Goal: Task Accomplishment & Management: Use online tool/utility

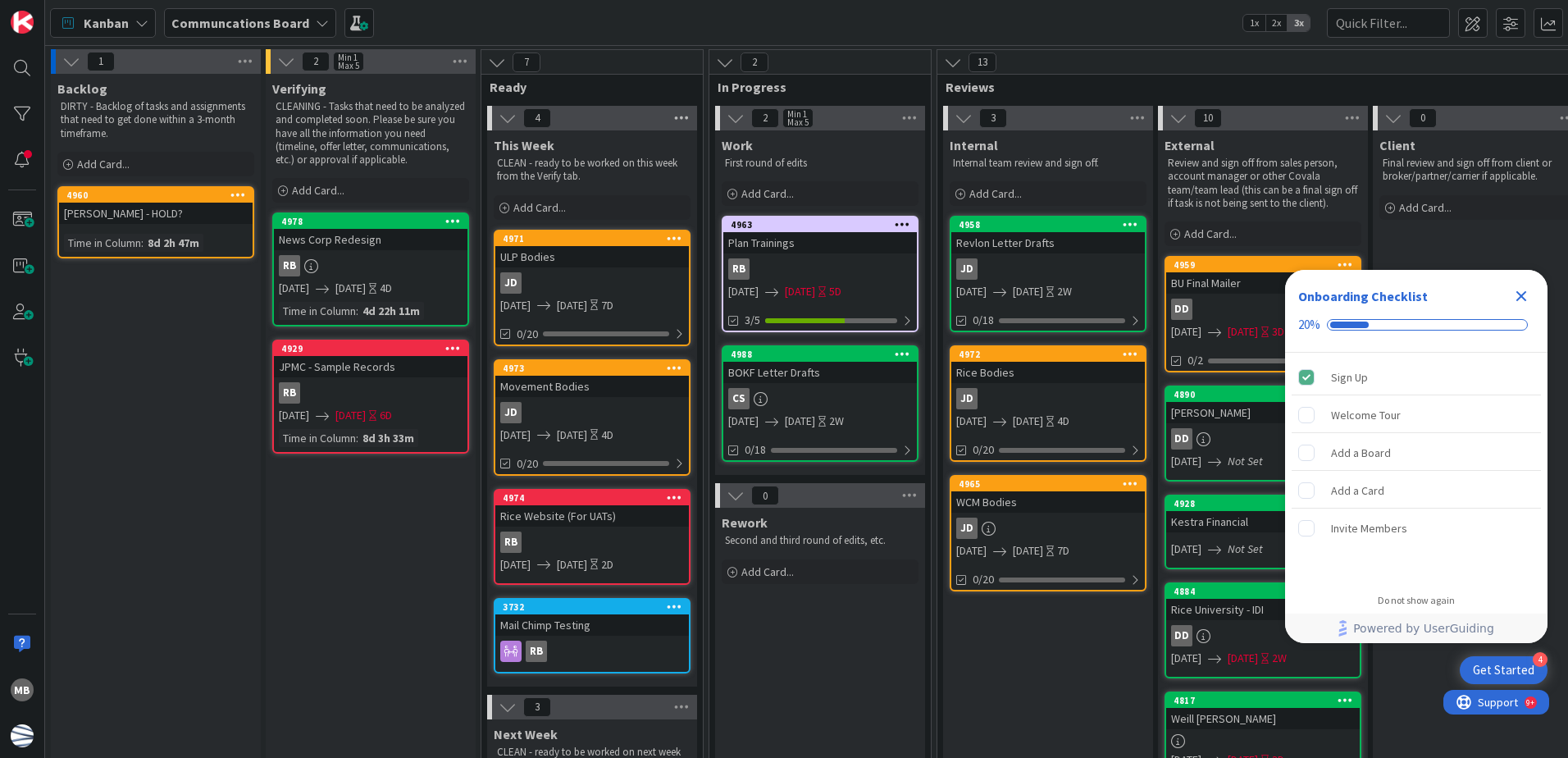
click at [686, 116] on icon at bounding box center [682, 118] width 22 height 24
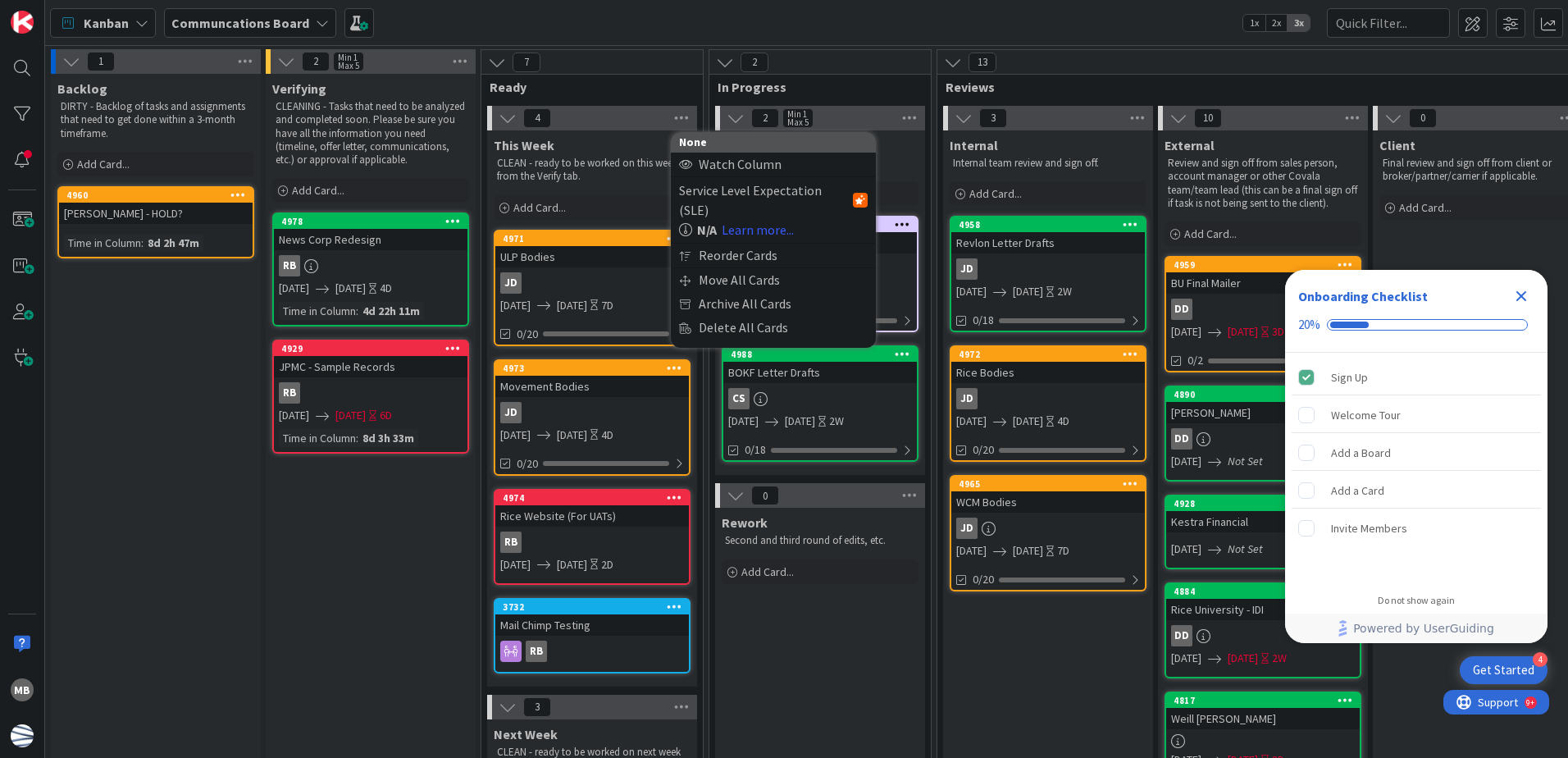
click at [650, 86] on span "Ready" at bounding box center [586, 87] width 193 height 16
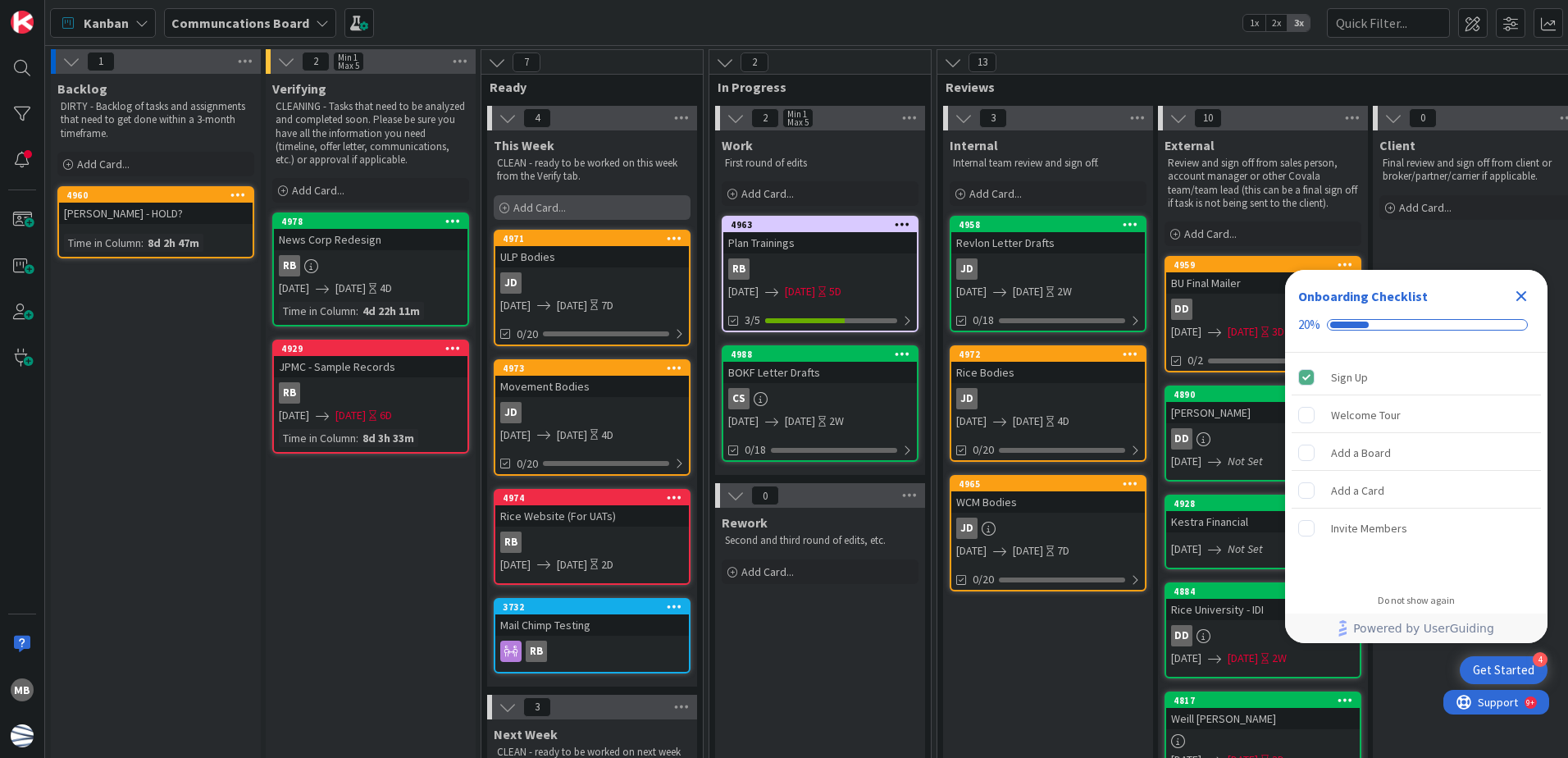
click at [562, 207] on span "Add Card..." at bounding box center [540, 208] width 53 height 15
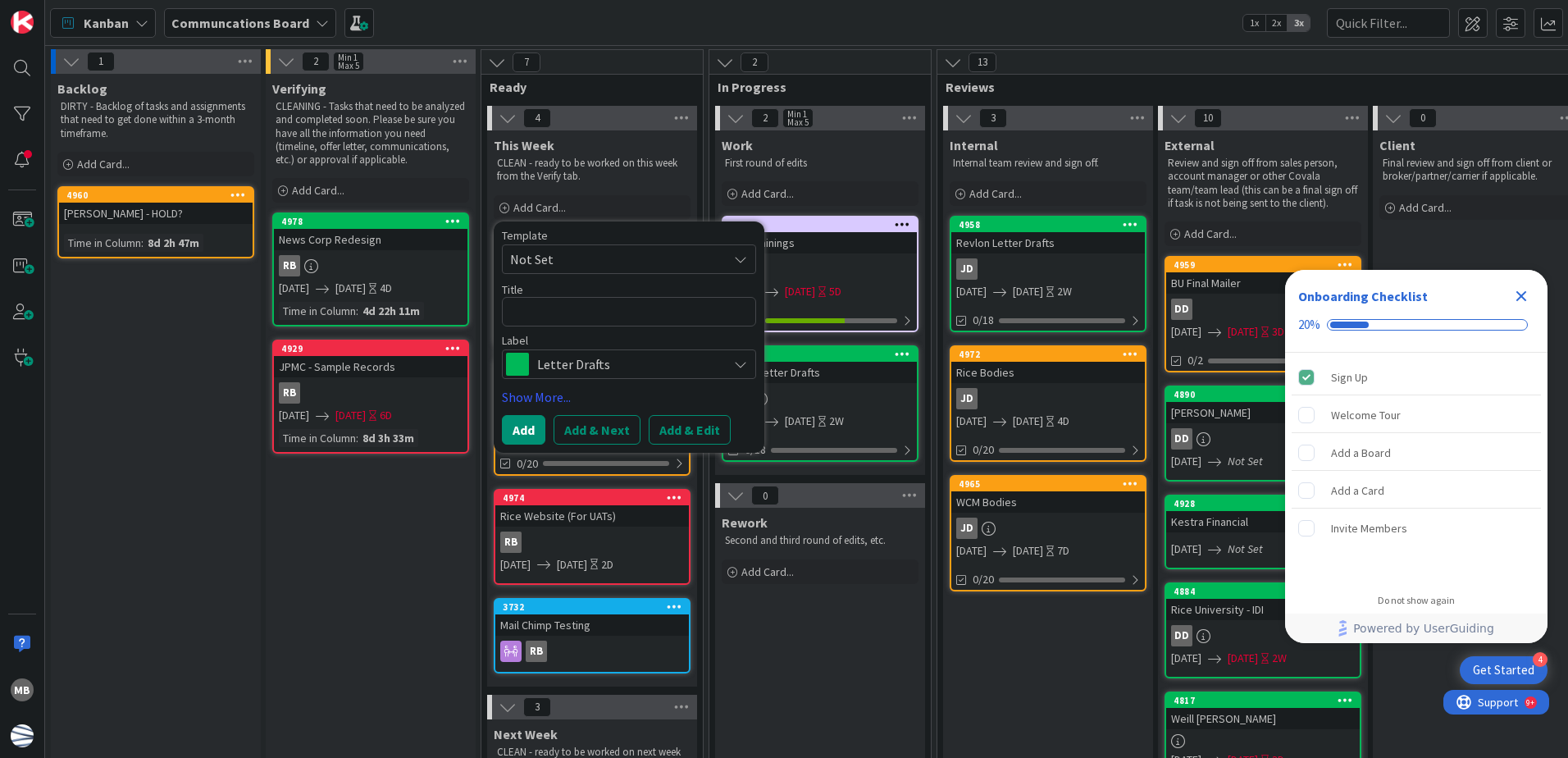
click at [665, 254] on span "Not Set" at bounding box center [613, 259] width 205 height 22
click at [646, 332] on span "Draft Communications" at bounding box center [641, 329] width 234 height 22
type textarea "x"
type textarea "Draft Communications"
drag, startPoint x: 672, startPoint y: 311, endPoint x: 477, endPoint y: 309, distance: 195.0
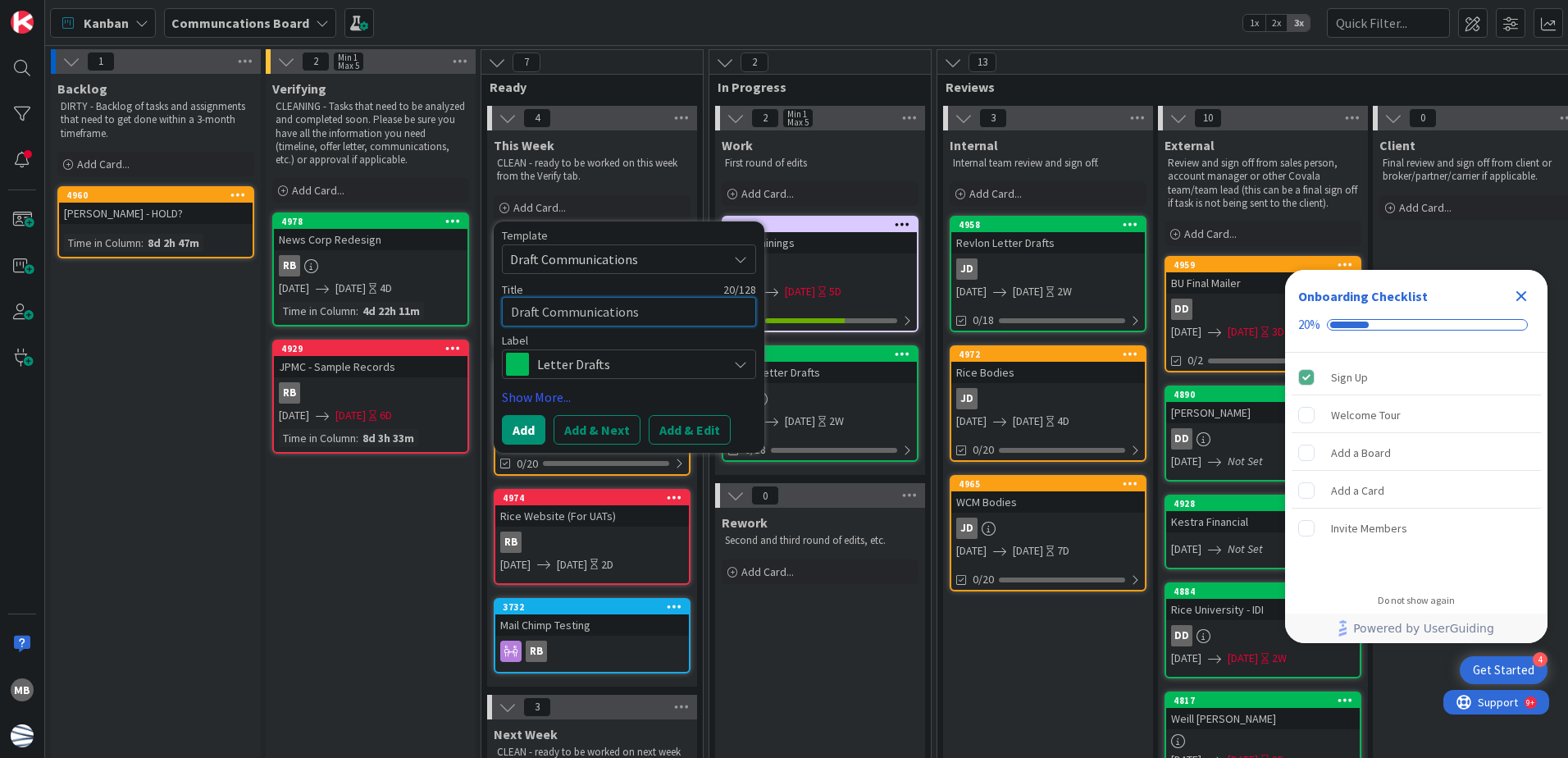
click at [477, 309] on div "1 Backlog DIRTY - Backlog of tasks and assignments that need to get done within…" at bounding box center [970, 684] width 1845 height 1270
type textarea "x"
type textarea "N"
type textarea "x"
type textarea "NC"
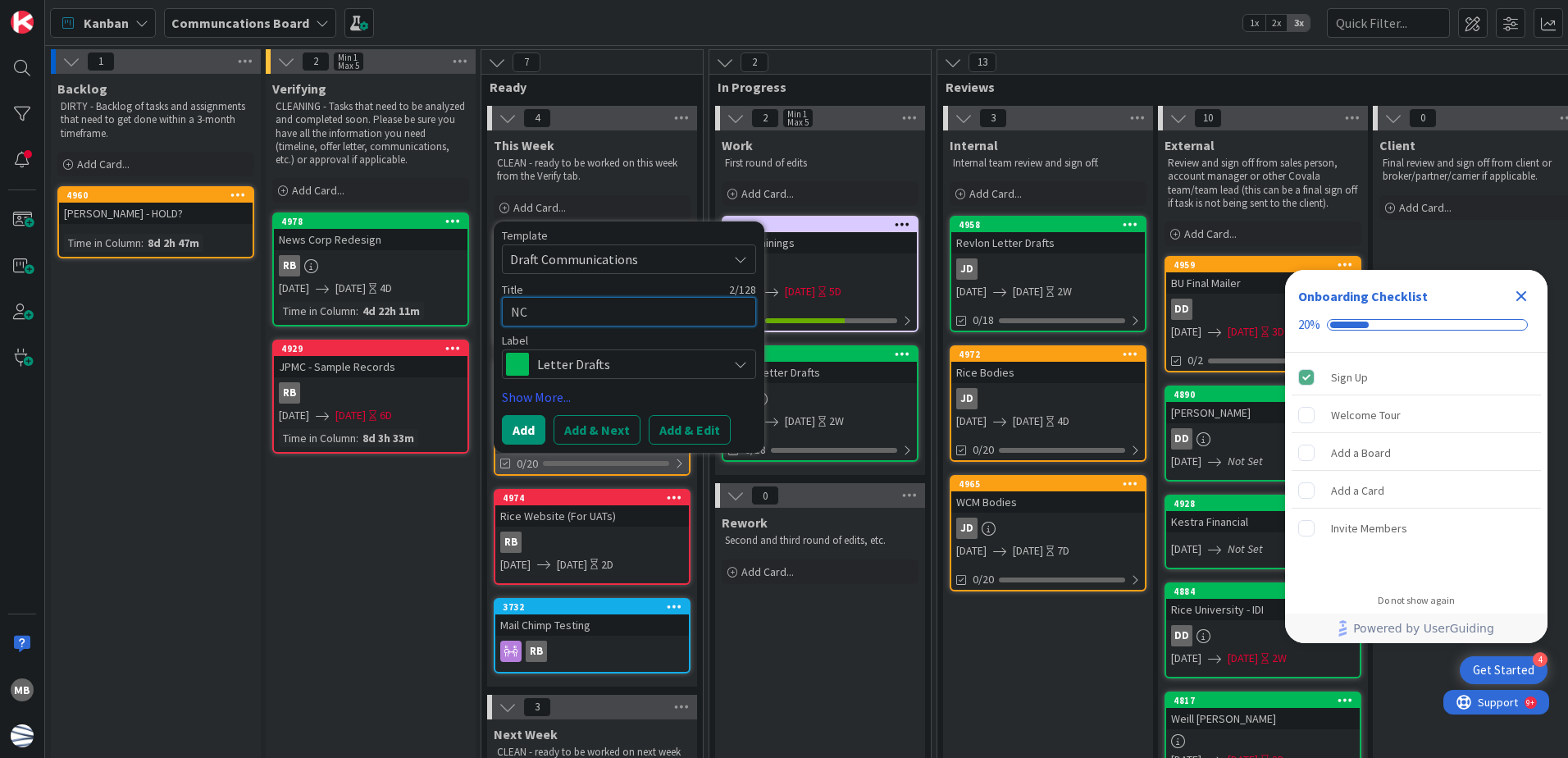
type textarea "x"
type textarea "NCR"
type textarea "x"
type textarea "NCR"
type textarea "x"
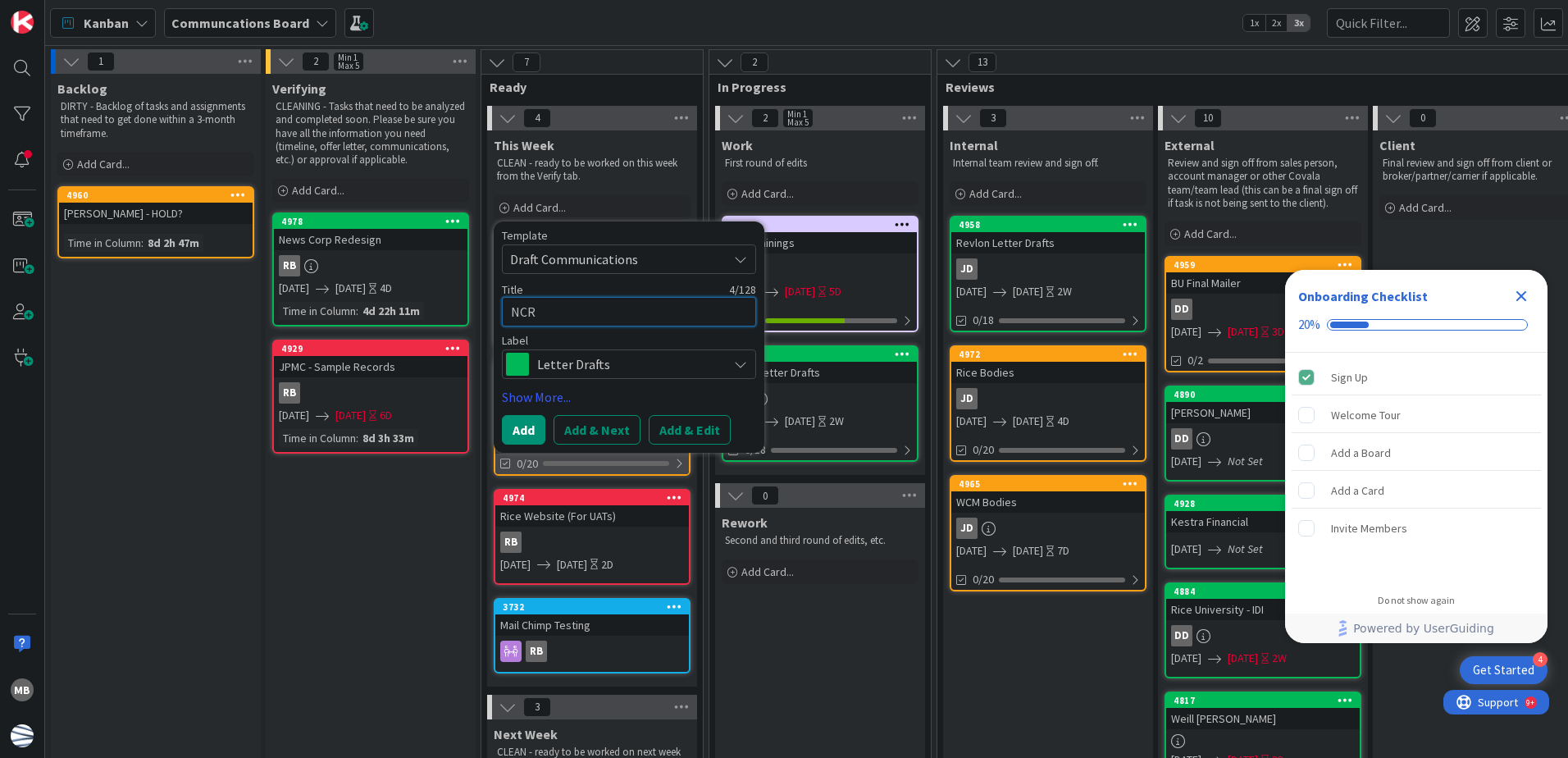
type textarea "NCR B"
type textarea "x"
type textarea "NCR BD"
type textarea "x"
type textarea "NCR B"
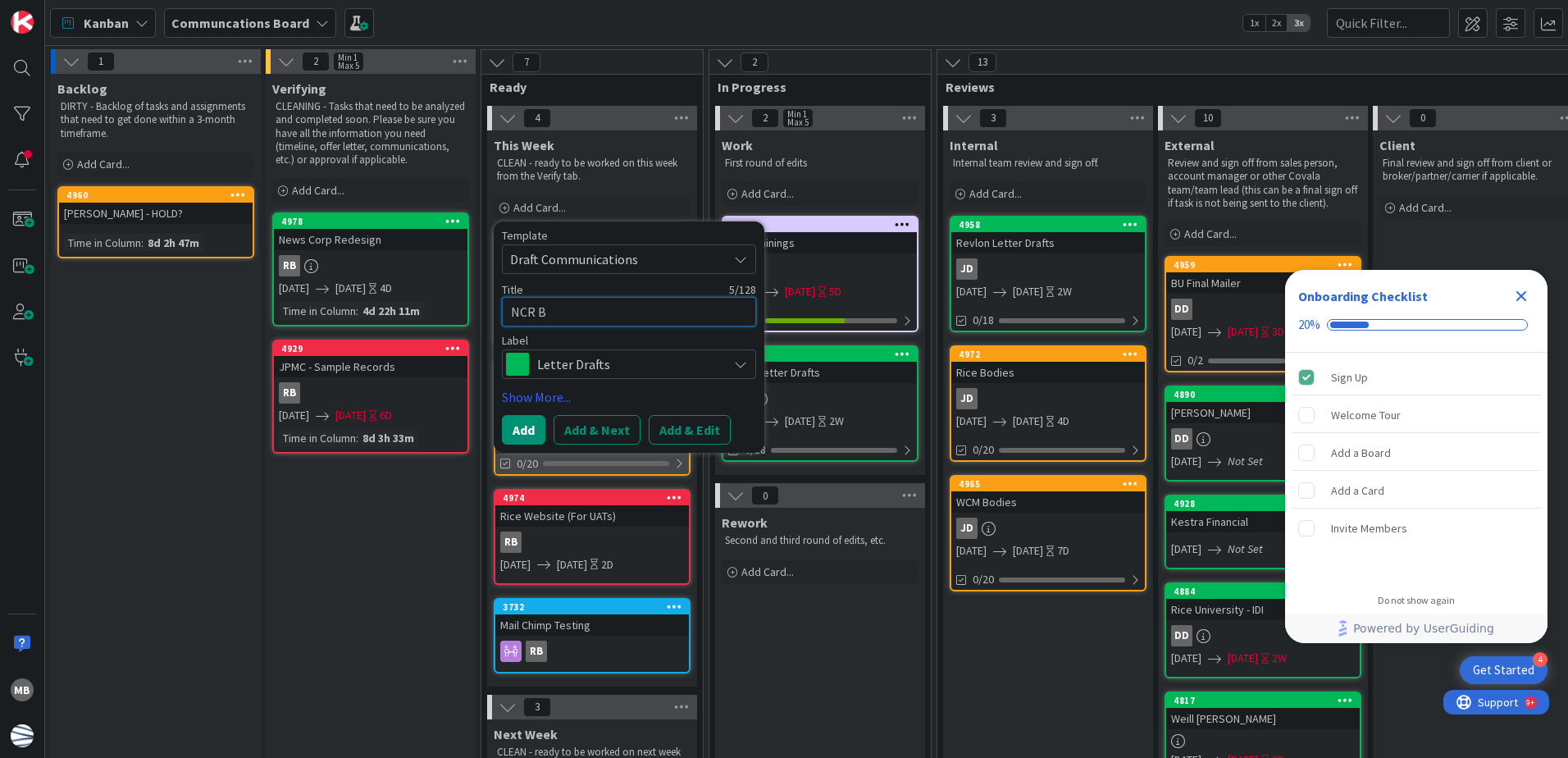
type textarea "x"
type textarea "NCR"
type textarea "x"
type textarea "NCR D"
type textarea "x"
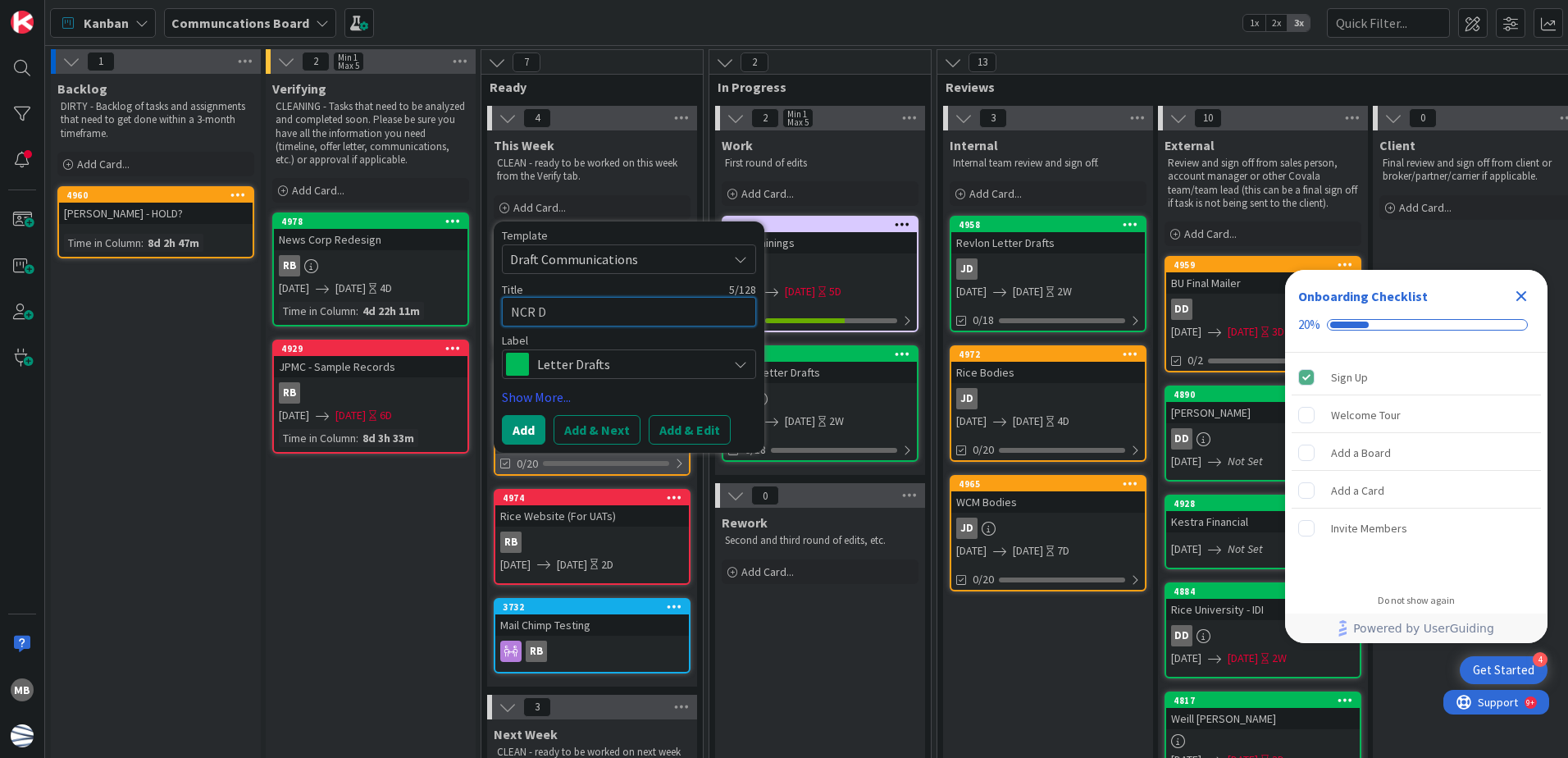
type textarea "NCR Di"
type textarea "x"
type textarea "NCR Dir"
type textarea "x"
type textarea "NCR Dire"
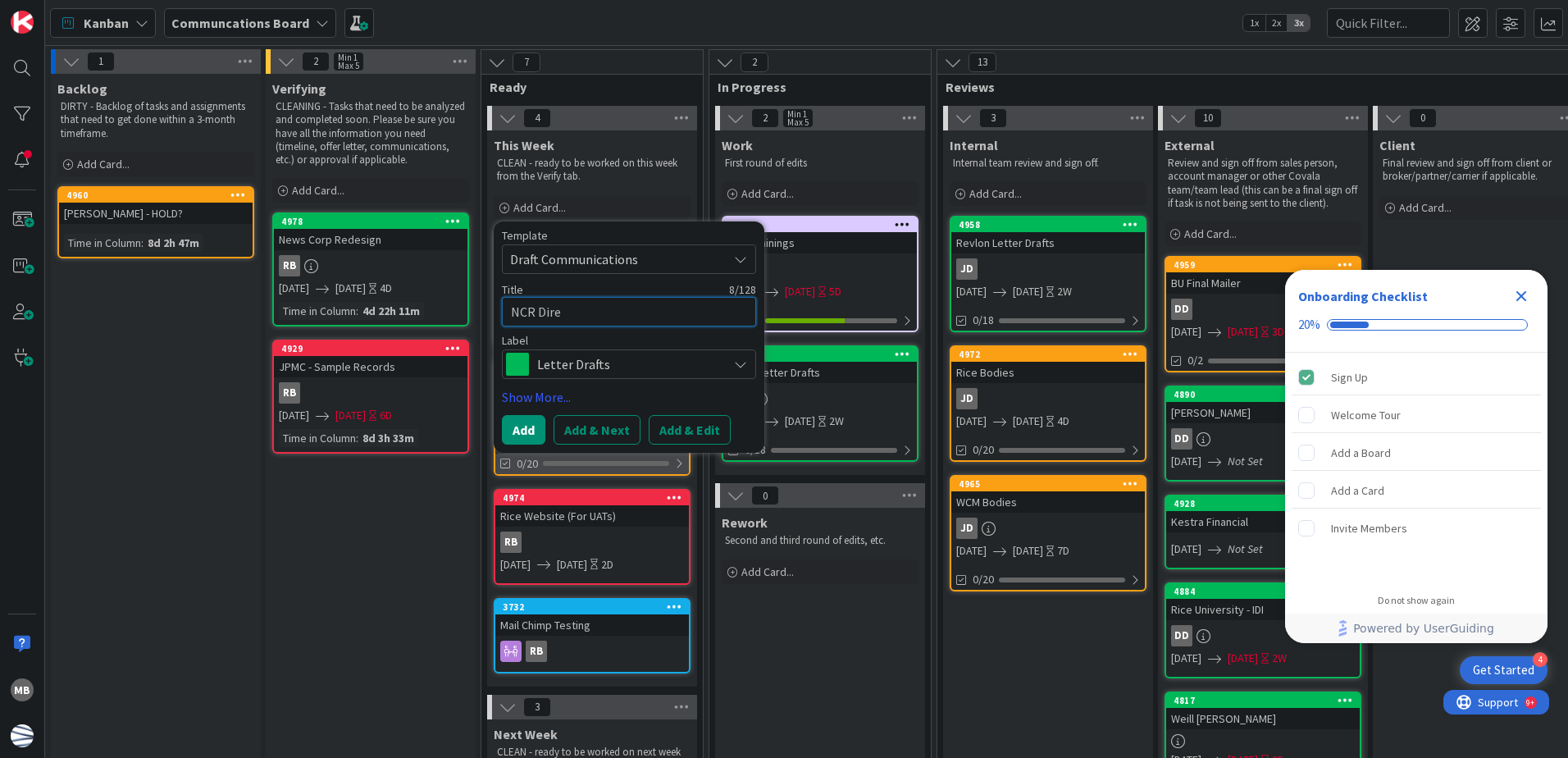
type textarea "x"
type textarea "NCR Direc"
type textarea "x"
type textarea "NCR Direct"
type textarea "x"
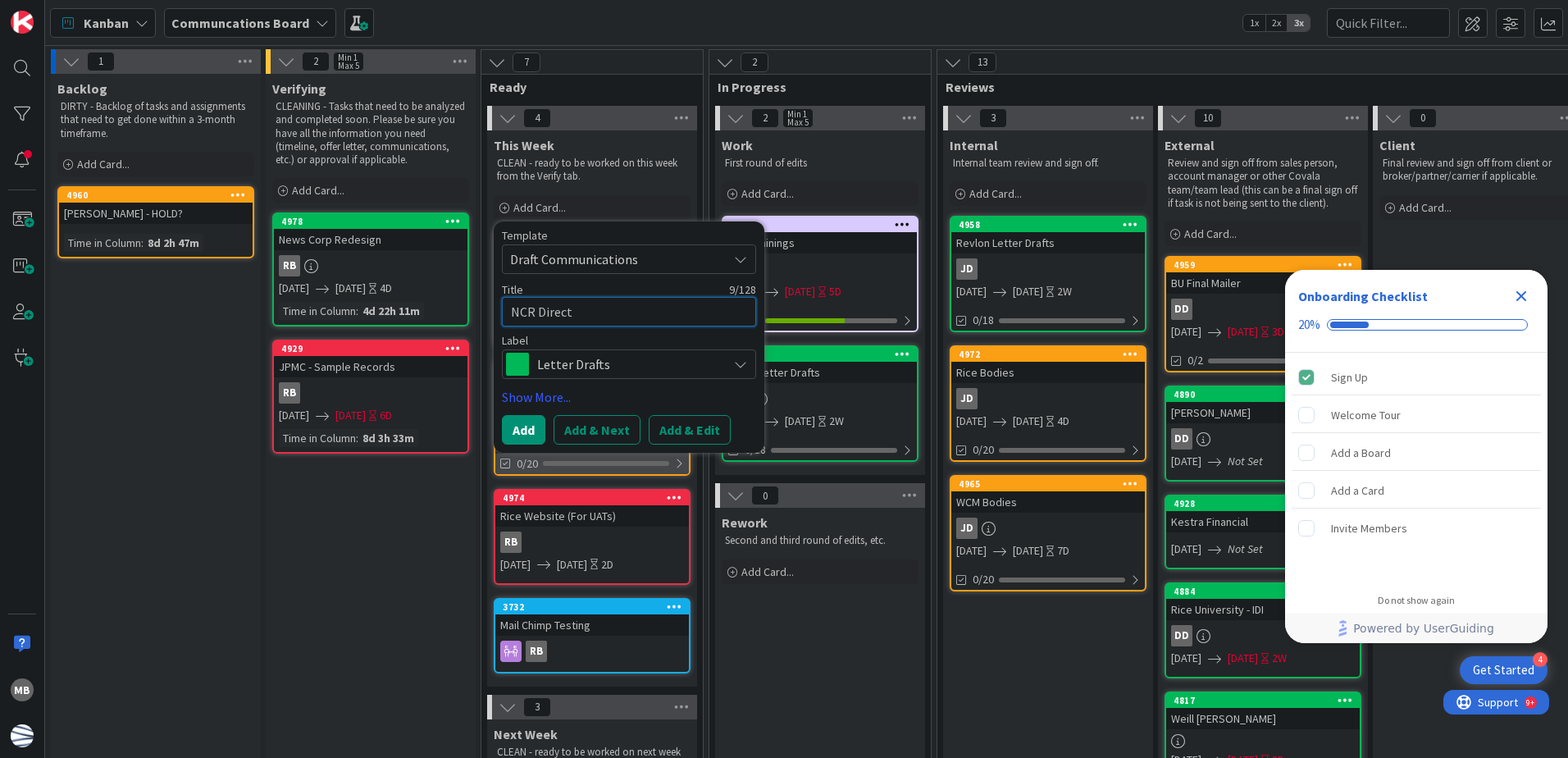
type textarea "NCR Direct"
type textarea "x"
type textarea "NCR Direct B"
type textarea "x"
type textarea "NCR Direct Bi"
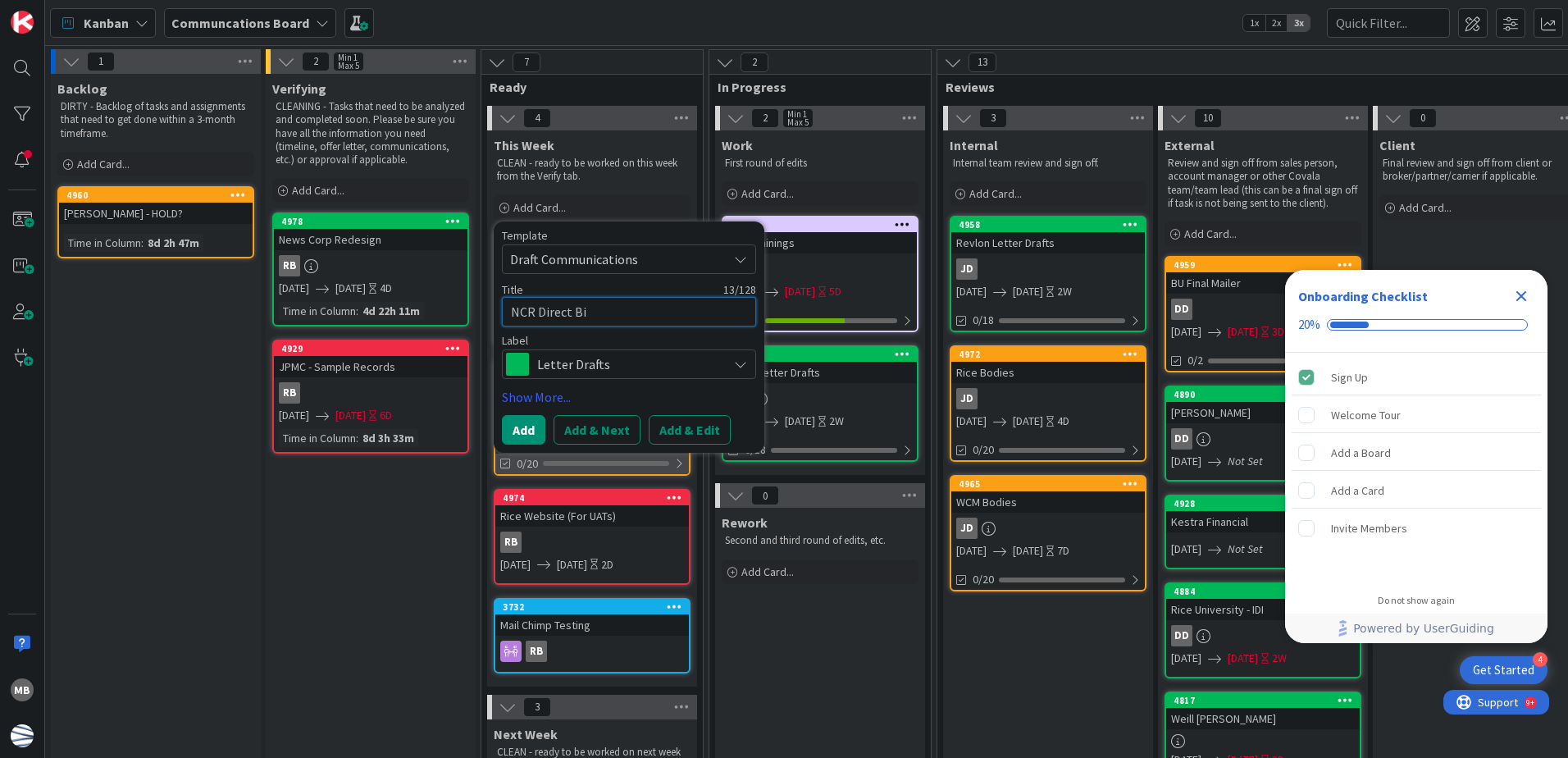
type textarea "x"
type textarea "NCR Direct Bil"
type textarea "x"
type textarea "NCR Direct Bill"
type textarea "x"
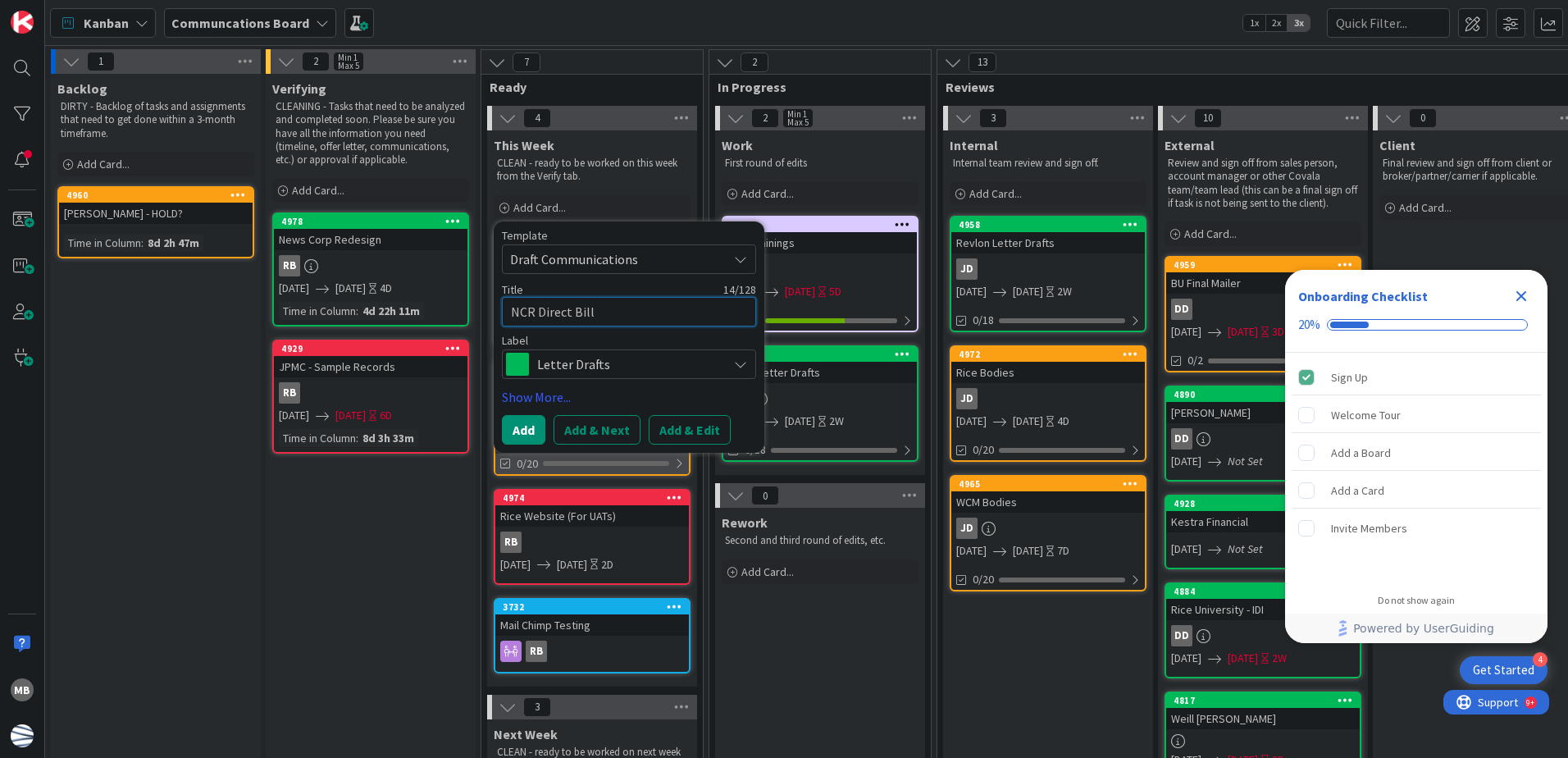
type textarea "NCR Direct Bill"
type textarea "x"
type textarea "NCR Direct Bill Co"
type textarea "x"
type textarea "NCR Direct Bill Com"
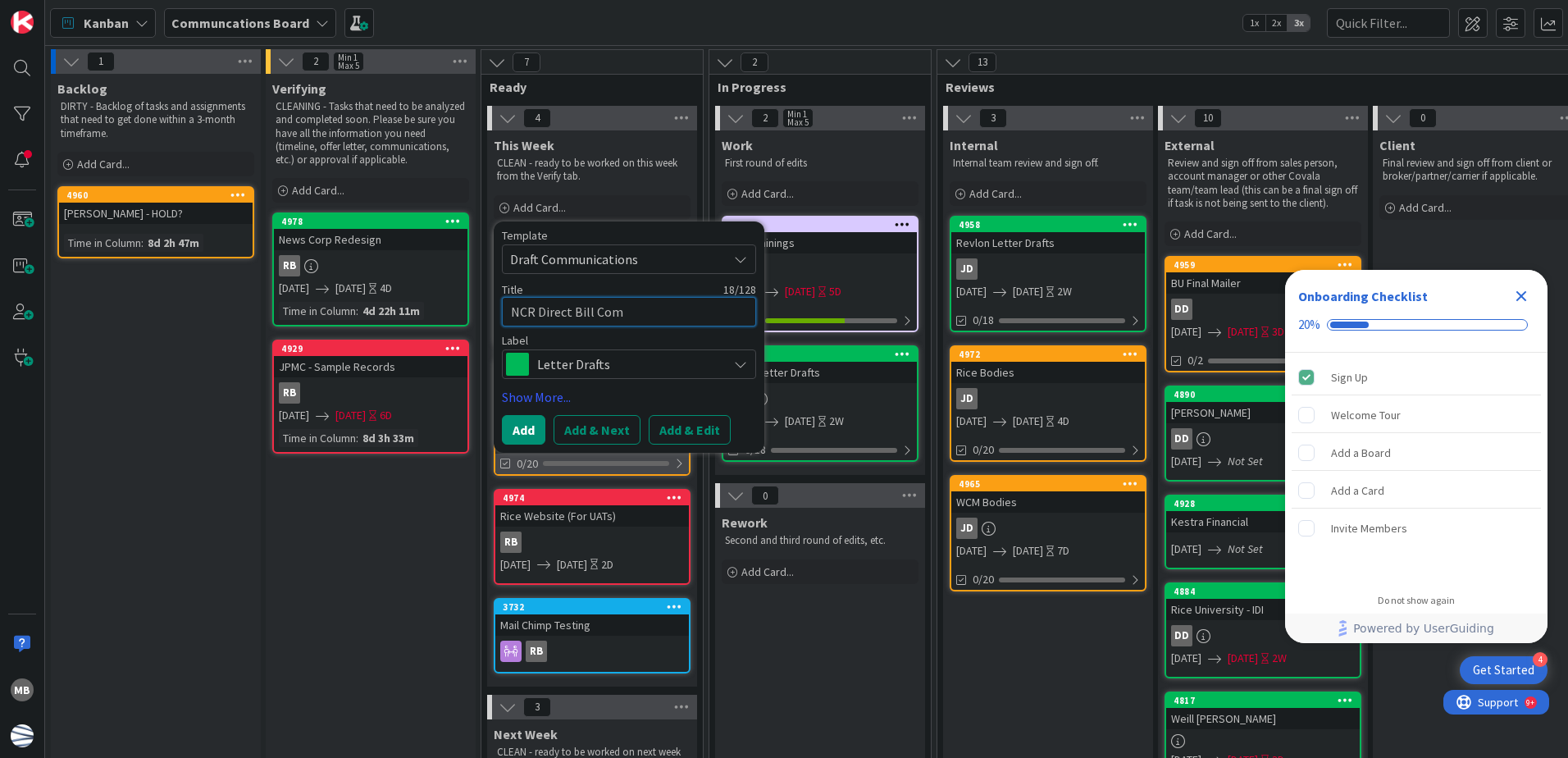
type textarea "x"
type textarea "NCR Direct Bill Comm"
type textarea "x"
type textarea "NCR Direct Bill Comms"
click at [525, 427] on button "Add" at bounding box center [524, 429] width 43 height 29
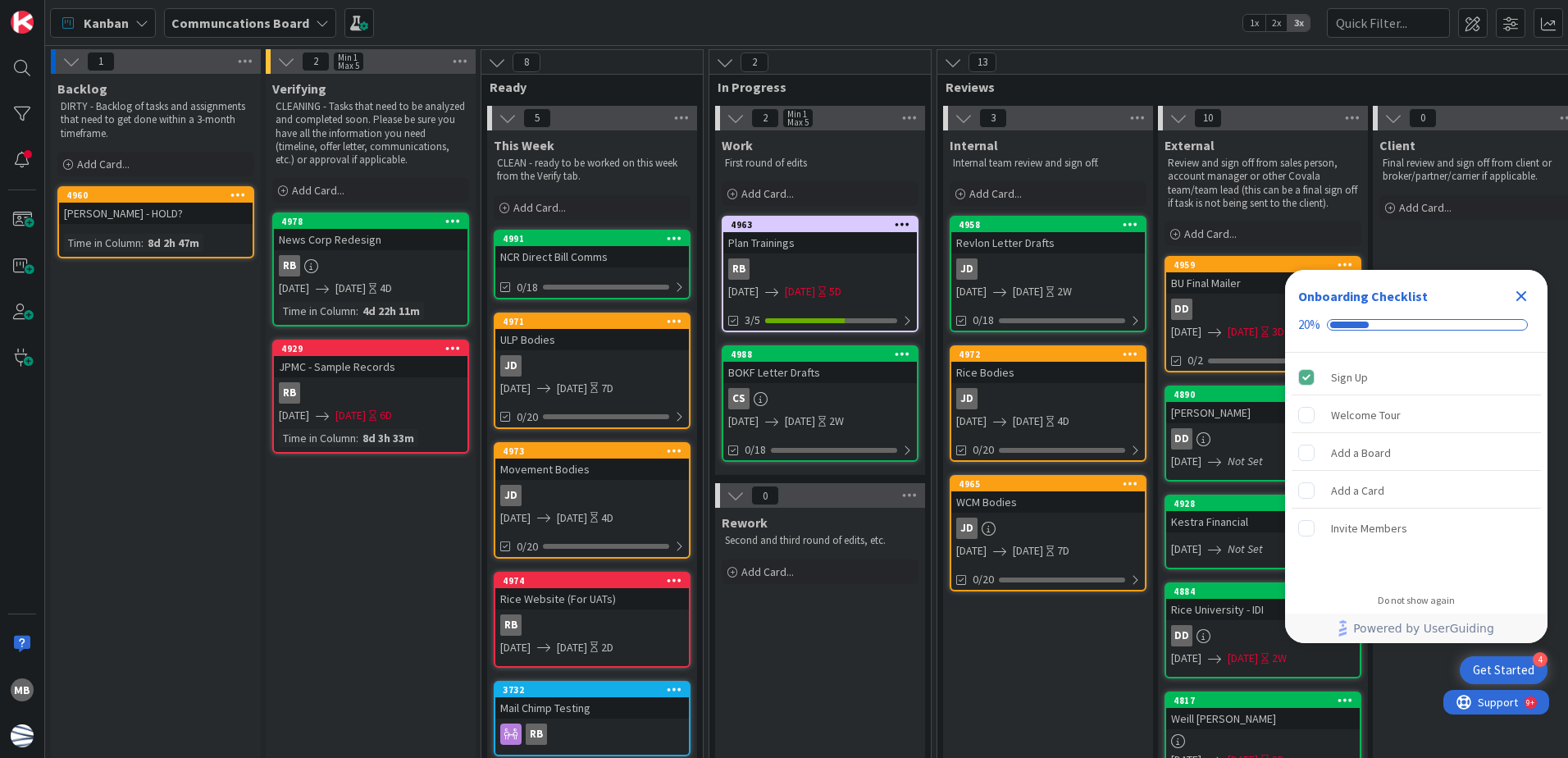
click at [674, 236] on icon at bounding box center [674, 238] width 16 height 11
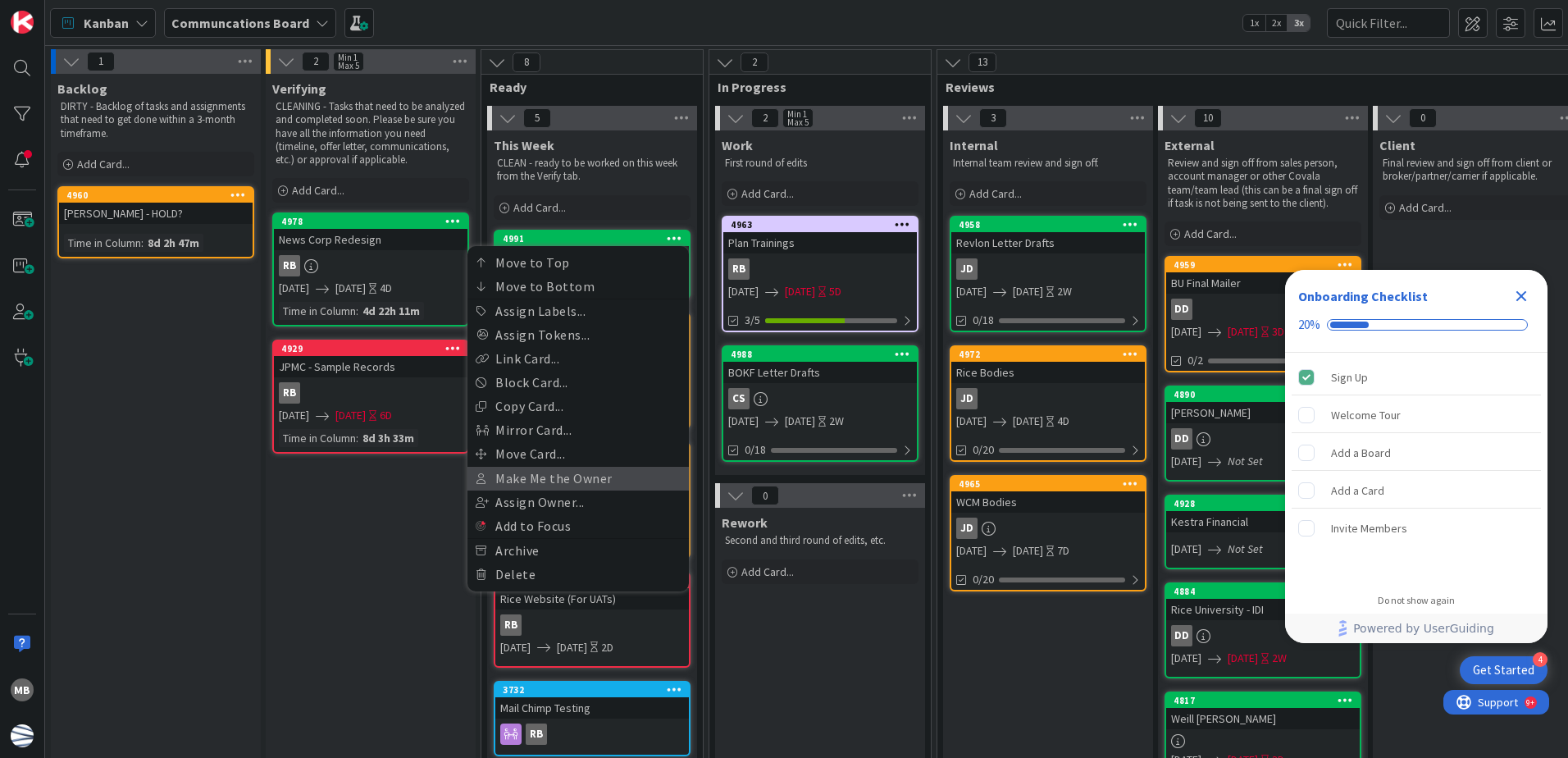
click at [619, 476] on link "Make Me the Owner" at bounding box center [578, 478] width 222 height 24
